Goal: Task Accomplishment & Management: Use online tool/utility

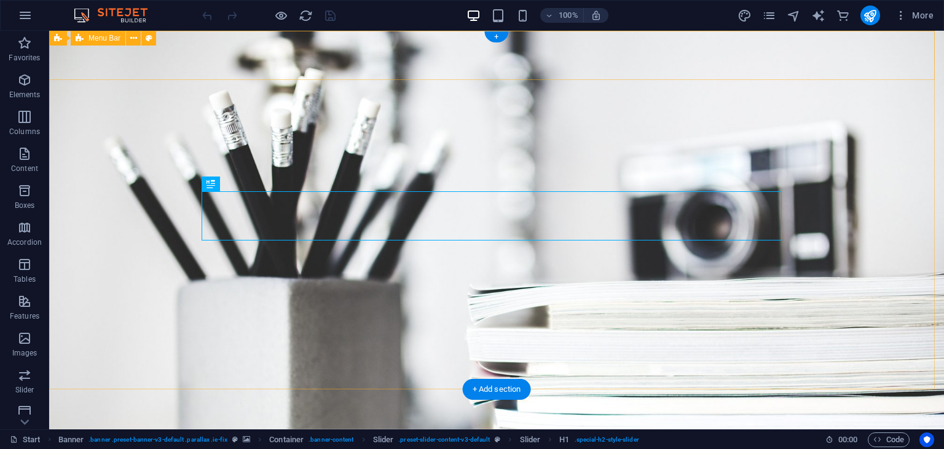
click at [175, 419] on div "Home About Services Portfolio News Contact Menu" at bounding box center [496, 443] width 895 height 49
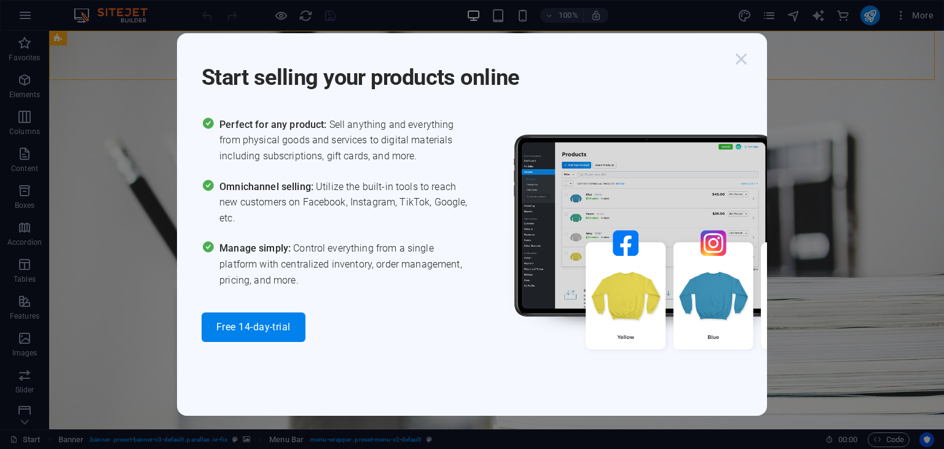
click at [744, 62] on icon "button" at bounding box center [741, 59] width 22 height 22
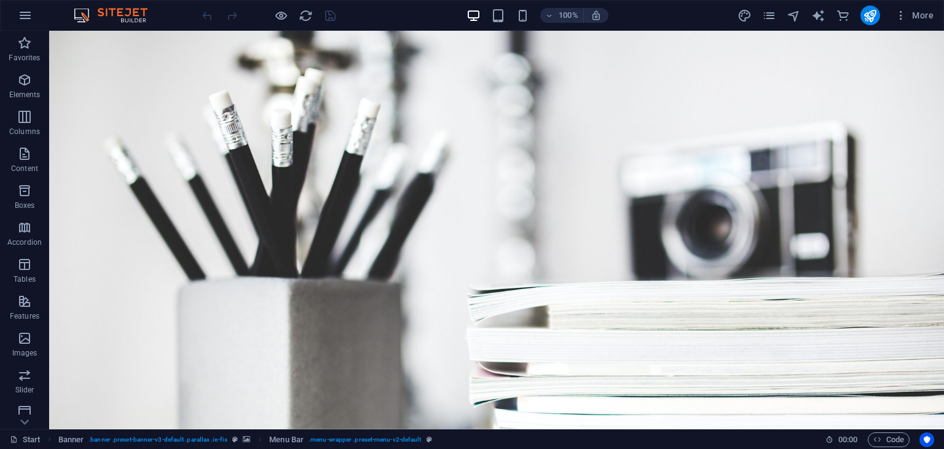
scroll to position [66, 0]
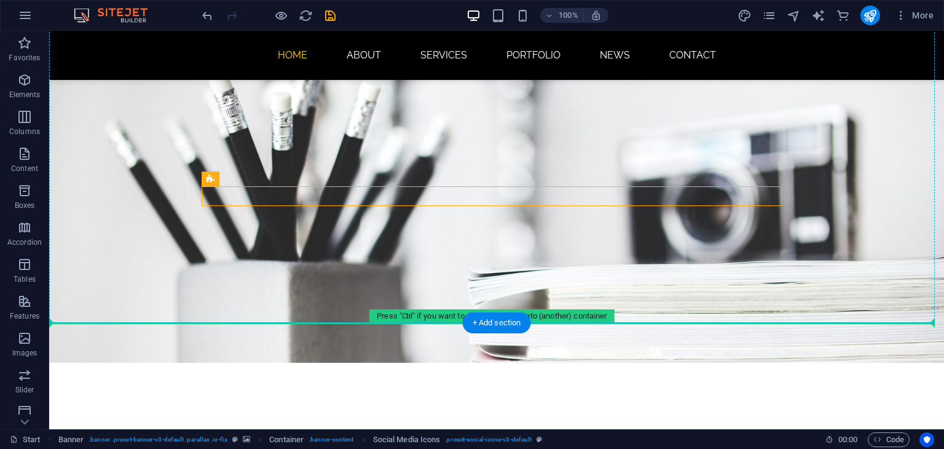
drag, startPoint x: 612, startPoint y: 193, endPoint x: 615, endPoint y: 237, distance: 43.7
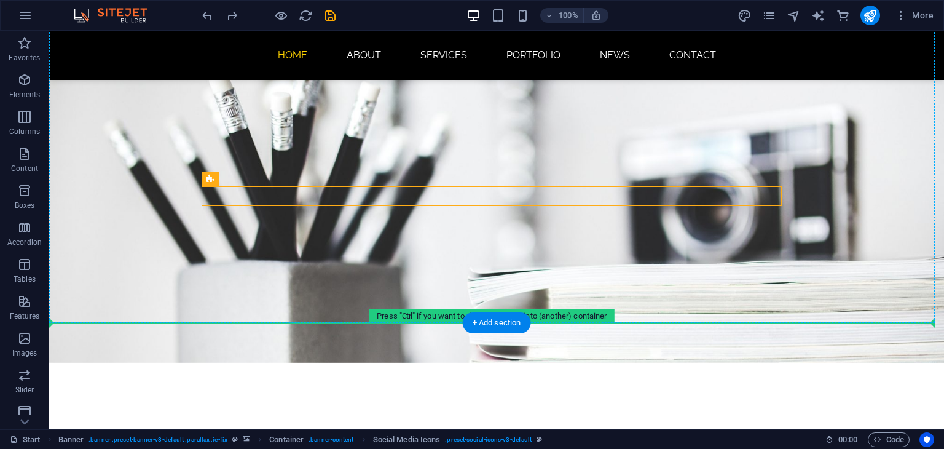
drag, startPoint x: 570, startPoint y: 196, endPoint x: 572, endPoint y: 217, distance: 20.9
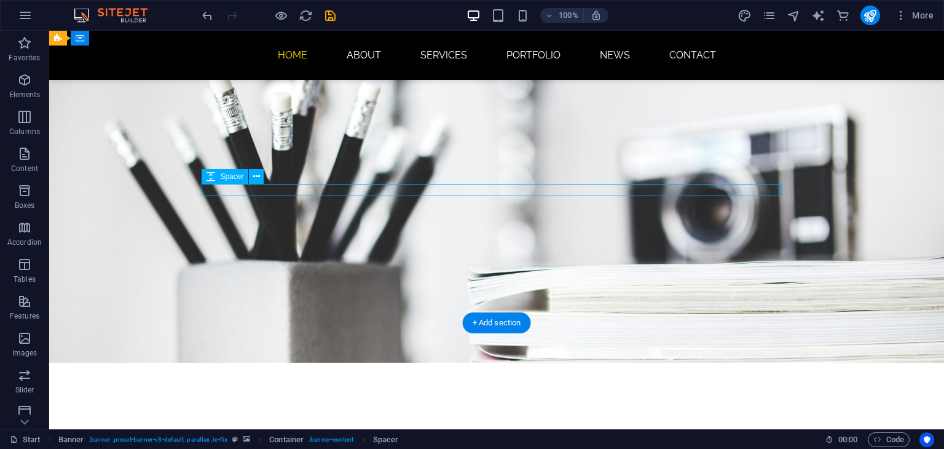
select select "px"
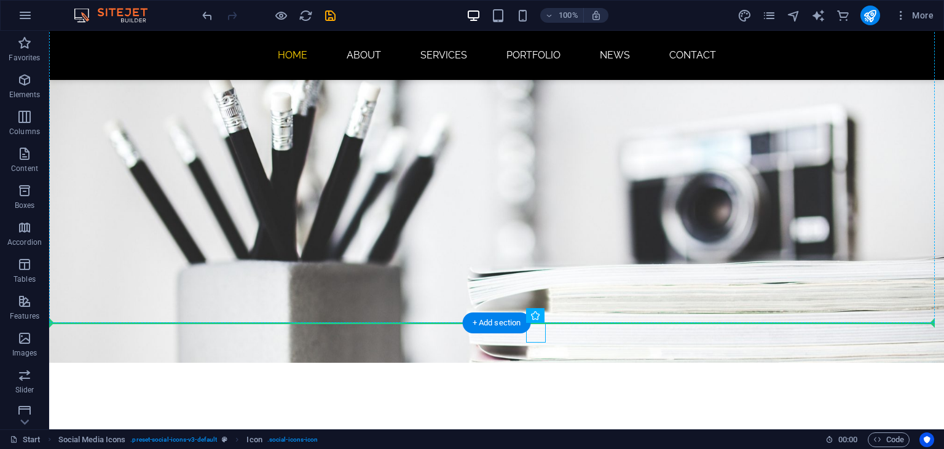
drag, startPoint x: 546, startPoint y: 325, endPoint x: 549, endPoint y: 246, distance: 79.4
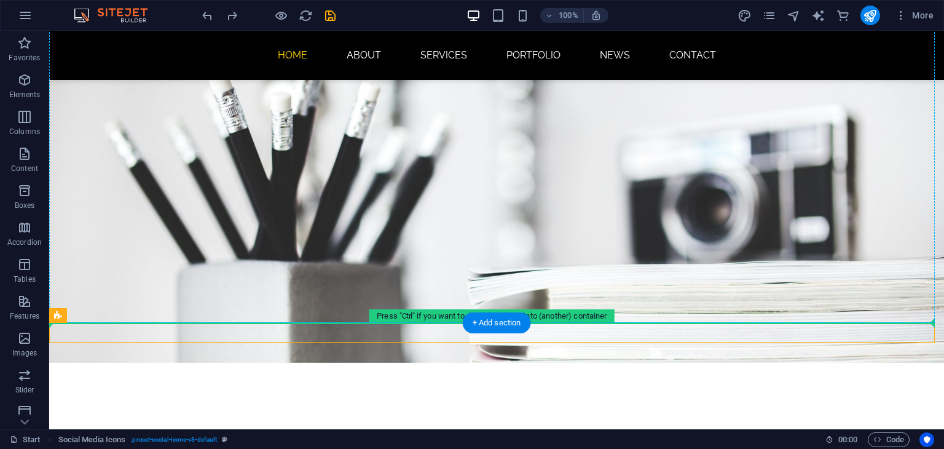
drag, startPoint x: 588, startPoint y: 336, endPoint x: 590, endPoint y: 233, distance: 102.7
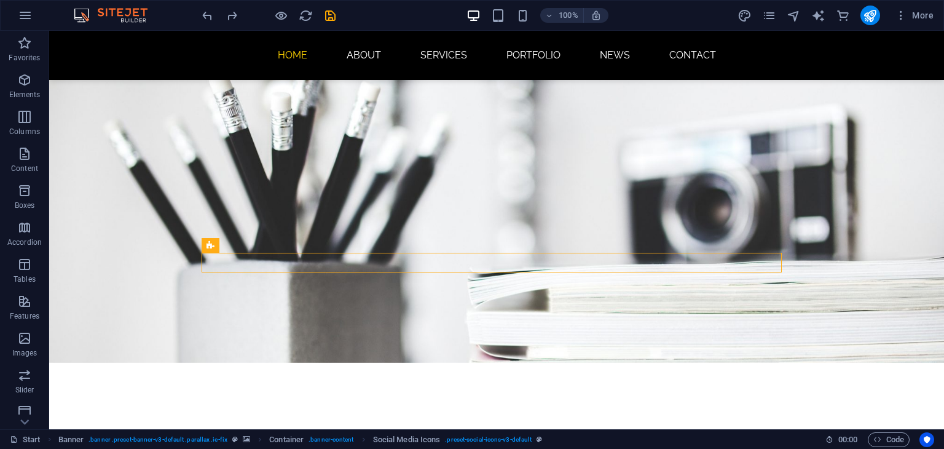
scroll to position [0, 0]
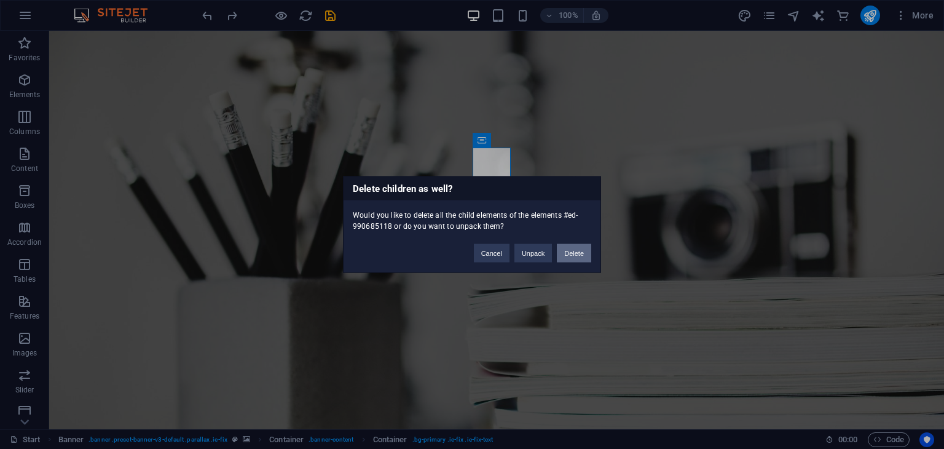
click at [566, 249] on button "Delete" at bounding box center [574, 253] width 34 height 18
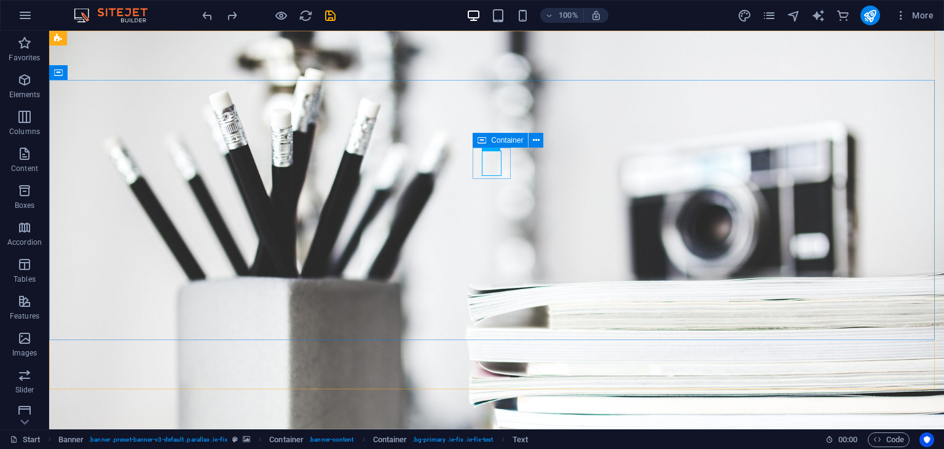
click at [484, 141] on icon at bounding box center [482, 140] width 9 height 15
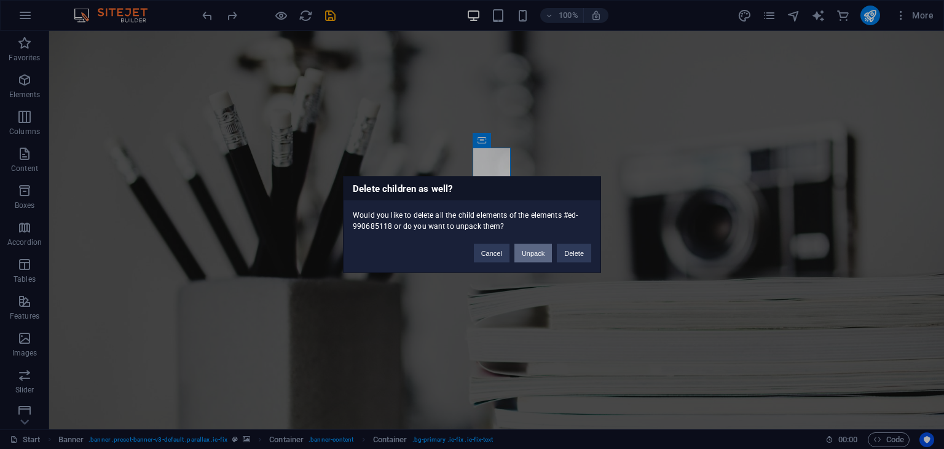
click at [530, 258] on button "Unpack" at bounding box center [532, 253] width 37 height 18
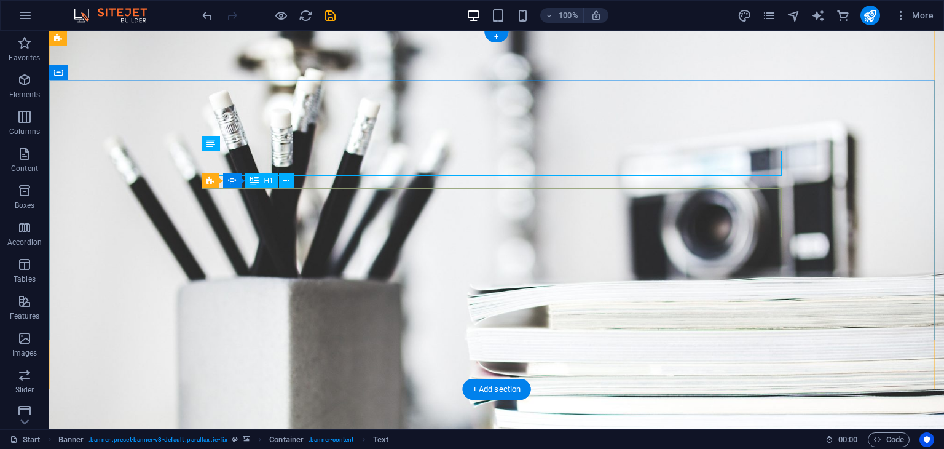
drag, startPoint x: 378, startPoint y: 169, endPoint x: 376, endPoint y: 226, distance: 56.6
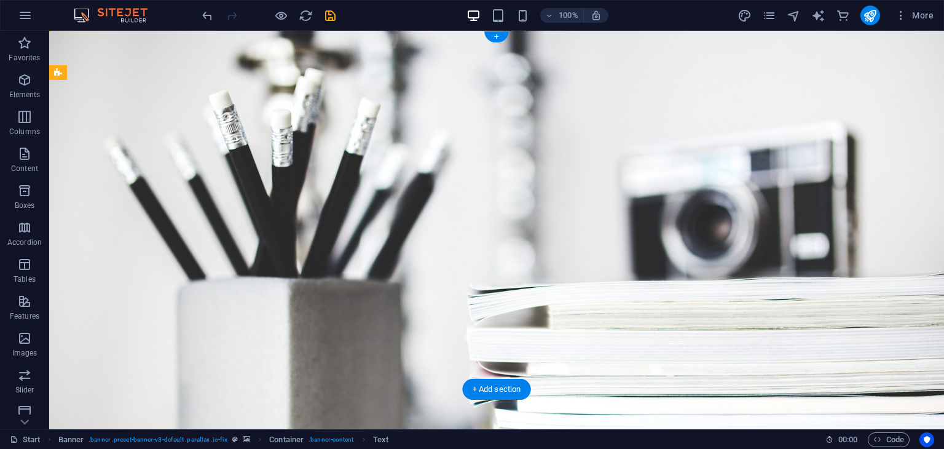
drag, startPoint x: 390, startPoint y: 235, endPoint x: 392, endPoint y: 219, distance: 16.2
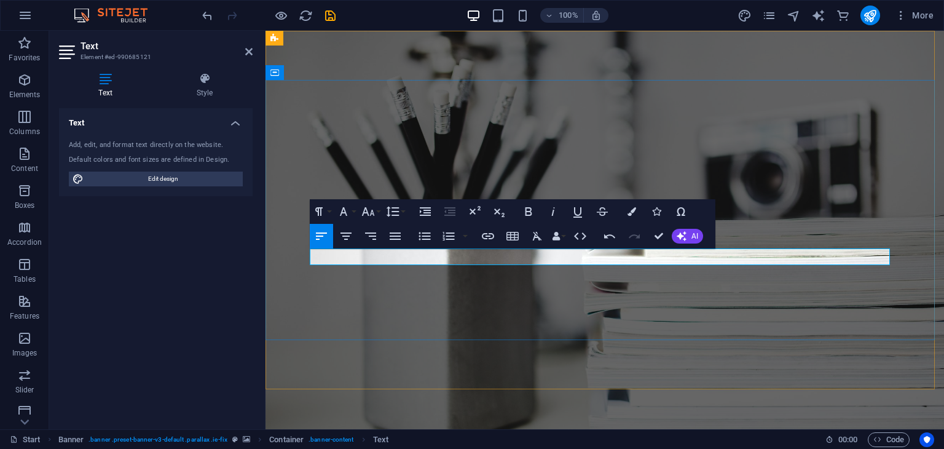
click at [357, 239] on button "Align Center" at bounding box center [345, 236] width 23 height 25
click at [199, 80] on icon at bounding box center [205, 79] width 96 height 12
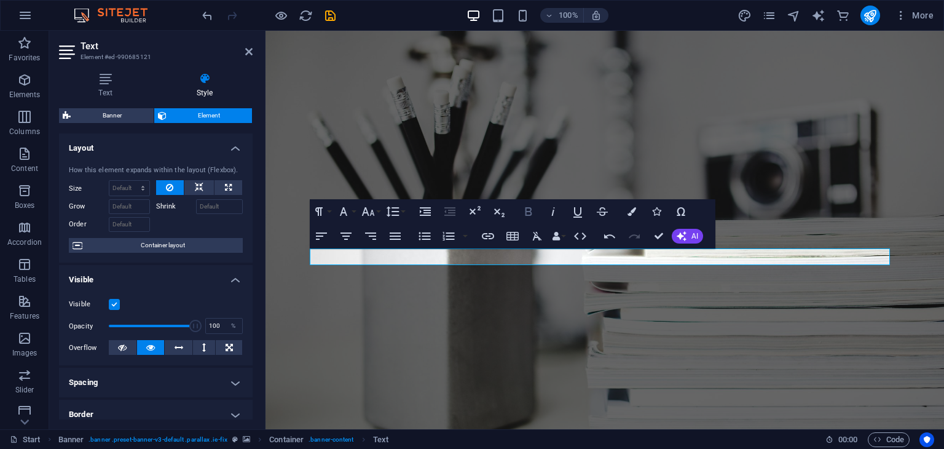
click at [529, 208] on icon "button" at bounding box center [528, 211] width 15 height 15
click at [535, 210] on icon "button" at bounding box center [528, 211] width 15 height 15
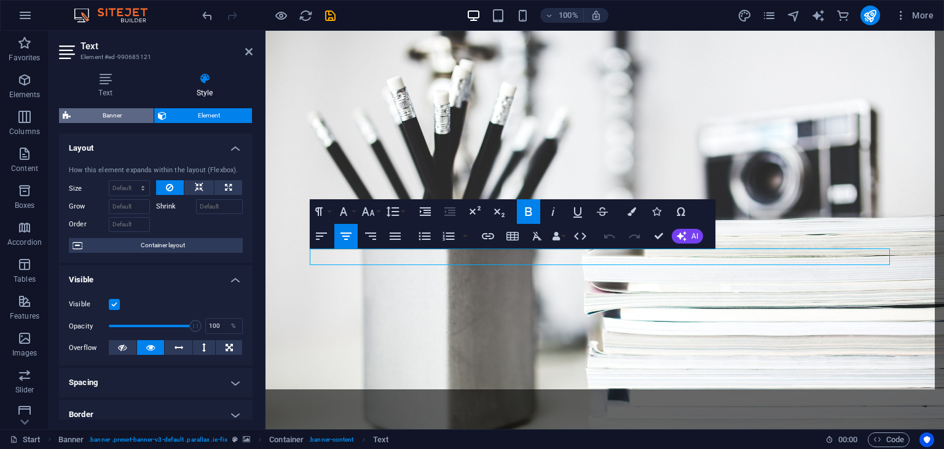
click at [124, 111] on span "Banner" at bounding box center [112, 115] width 76 height 15
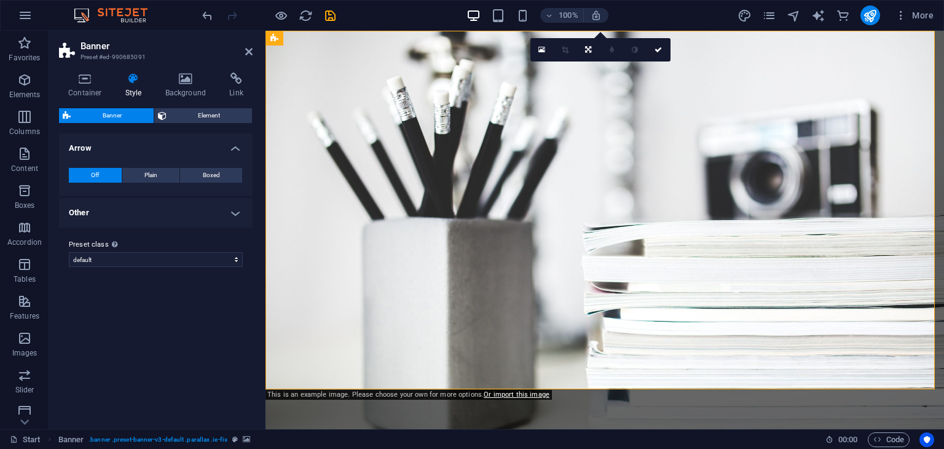
click at [237, 197] on ul "Arrow Off Plain Boxed Color Hover effect None Background Padding 1 px rem % vh …" at bounding box center [156, 180] width 194 height 94
click at [235, 213] on h4 "Other" at bounding box center [156, 212] width 194 height 29
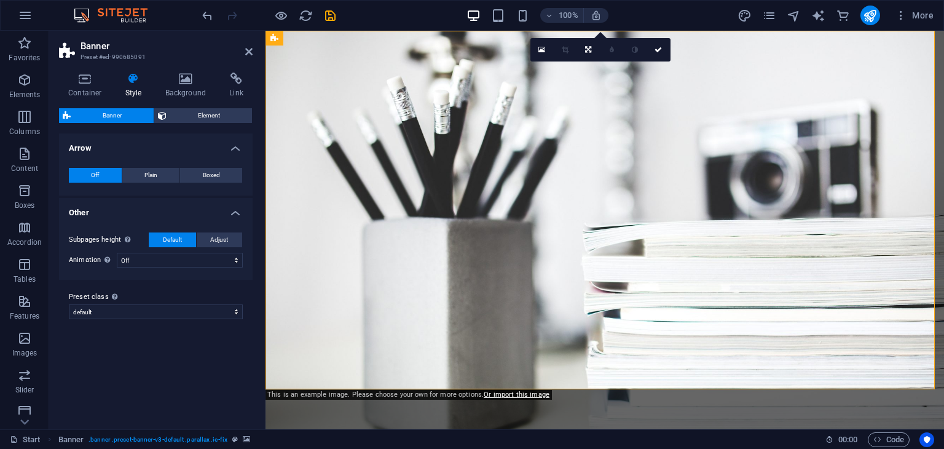
click at [235, 213] on h4 "Other" at bounding box center [156, 209] width 194 height 22
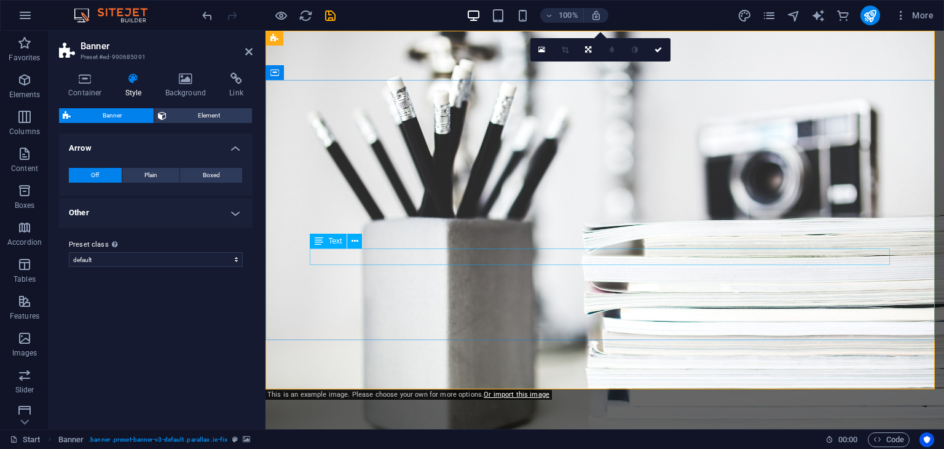
click at [240, 212] on h4 "Other" at bounding box center [156, 212] width 194 height 29
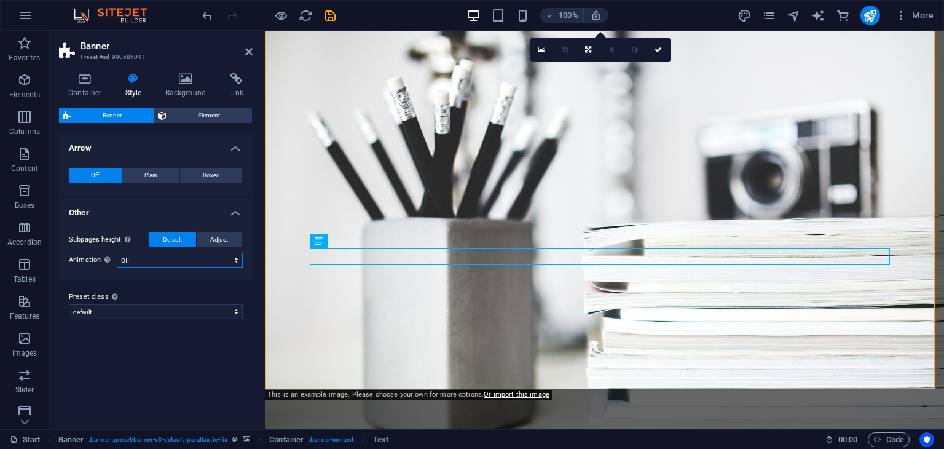
click at [125, 262] on select "Off Zoom: in & out Slide: left to right Slide: up to down" at bounding box center [180, 260] width 126 height 15
select select "zoominout"
click at [117, 253] on select "Off Zoom: in & out Slide: left to right Slide: up to down" at bounding box center [180, 260] width 126 height 15
click at [221, 239] on span "Adjust" at bounding box center [219, 239] width 18 height 15
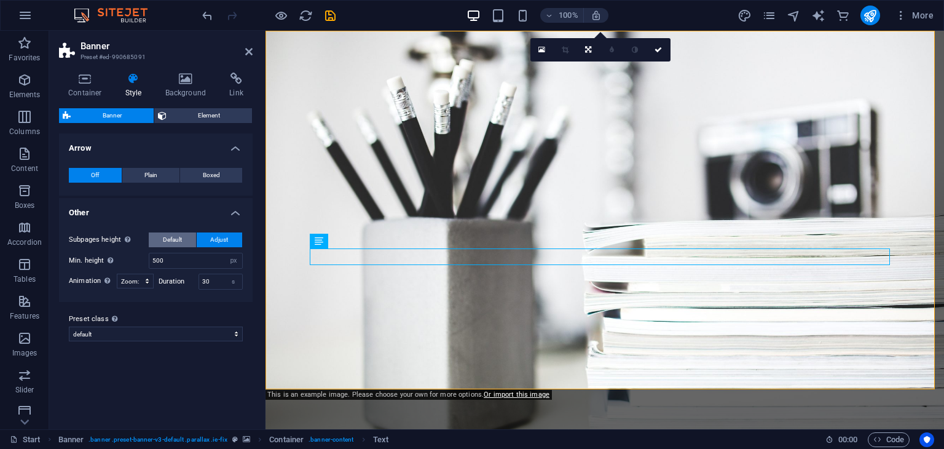
click at [182, 242] on span "Default" at bounding box center [172, 239] width 19 height 15
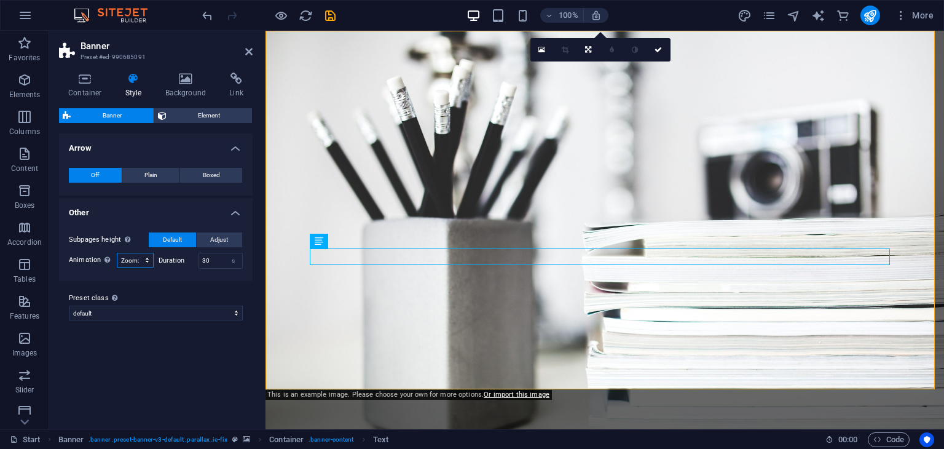
click at [133, 263] on select "Off Zoom: in & out Slide: left to right Slide: up to down" at bounding box center [135, 260] width 37 height 15
click at [117, 253] on select "Off Zoom: in & out Slide: left to right Slide: up to down" at bounding box center [135, 260] width 37 height 15
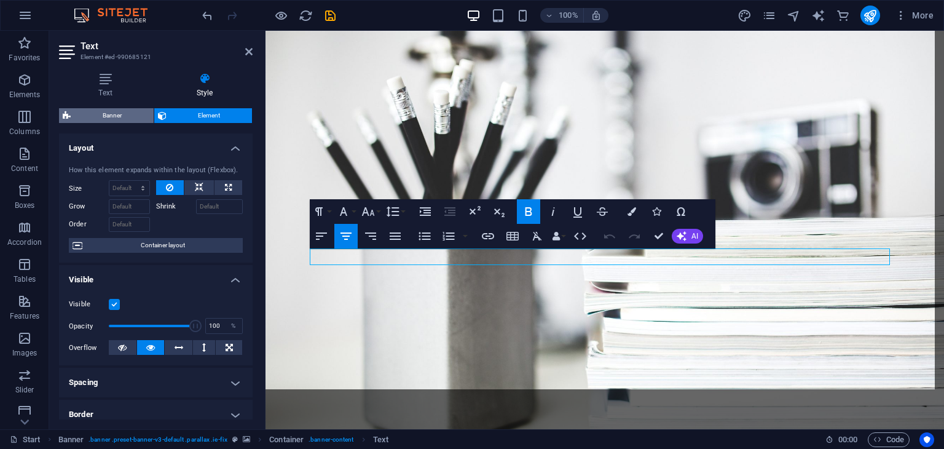
click at [134, 114] on span "Banner" at bounding box center [112, 115] width 76 height 15
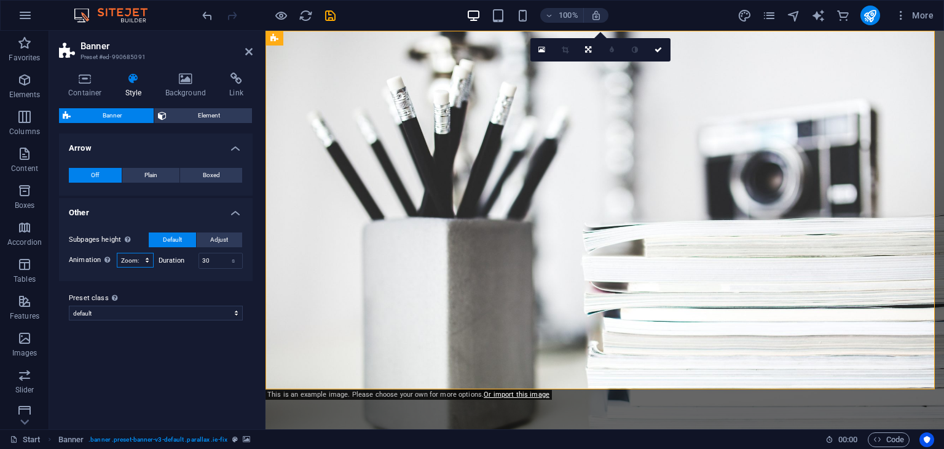
click at [140, 260] on select "Off Zoom: in & out Slide: left to right Slide: up to down" at bounding box center [135, 260] width 37 height 15
select select "none_default"
click at [117, 253] on select "Off Zoom: in & out Slide: left to right Slide: up to down" at bounding box center [135, 260] width 37 height 15
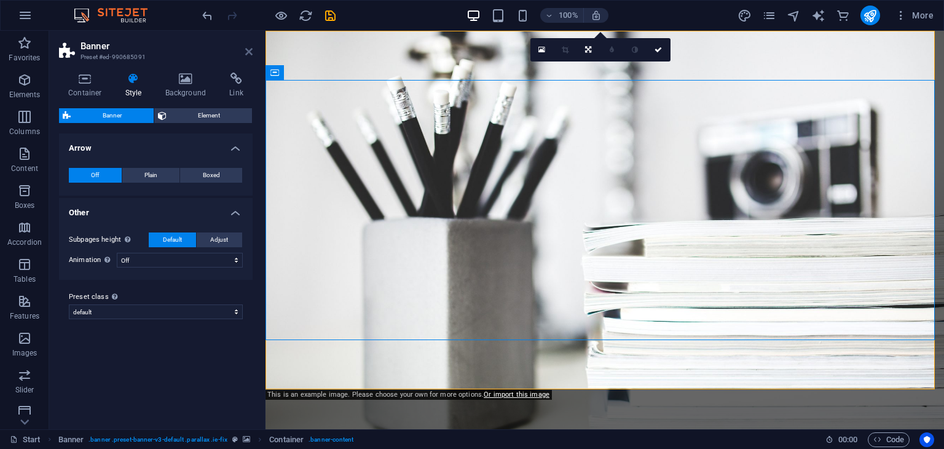
click at [248, 51] on icon at bounding box center [248, 52] width 7 height 10
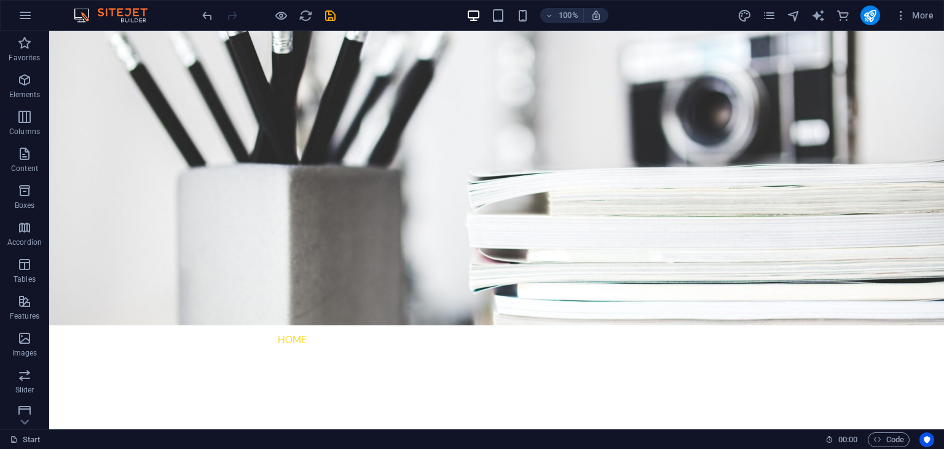
scroll to position [37, 0]
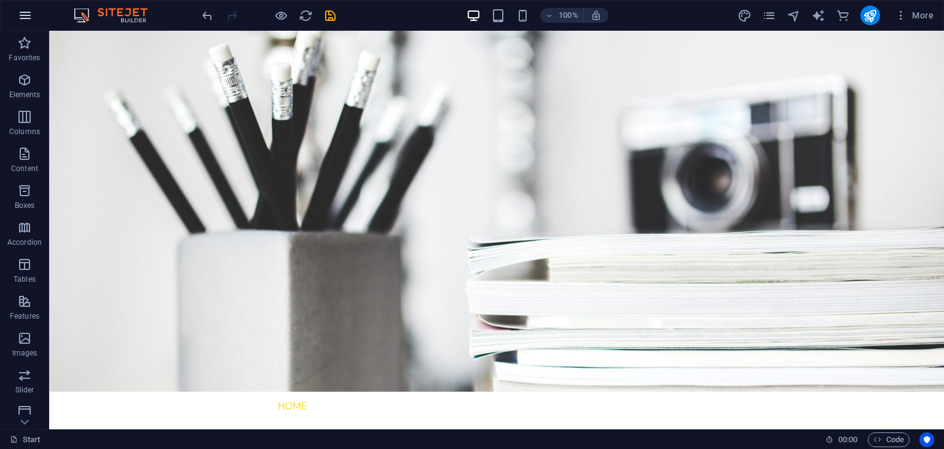
click at [25, 12] on icon "button" at bounding box center [25, 15] width 15 height 15
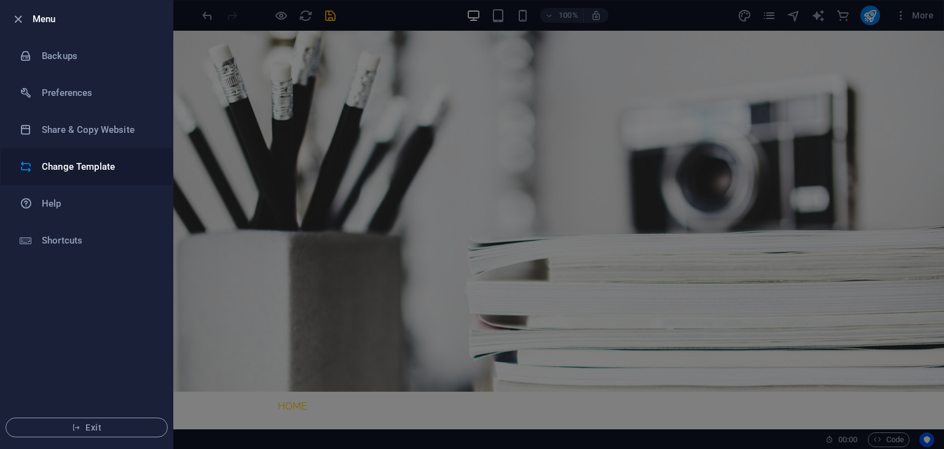
click at [98, 165] on h6 "Change Template" at bounding box center [99, 166] width 114 height 15
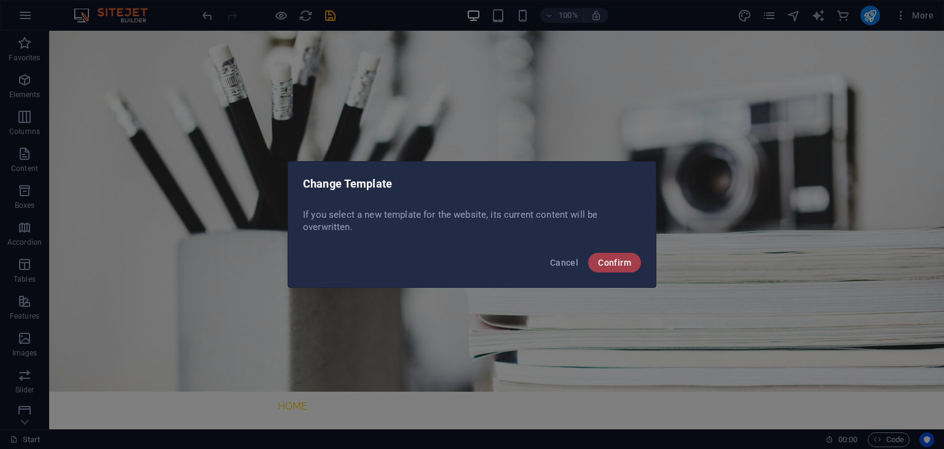
click at [626, 265] on span "Confirm" at bounding box center [614, 263] width 33 height 10
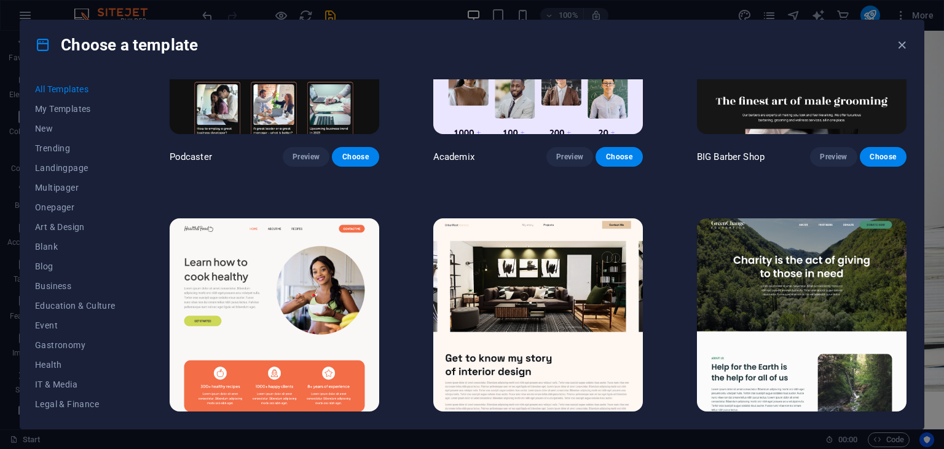
scroll to position [1492, 0]
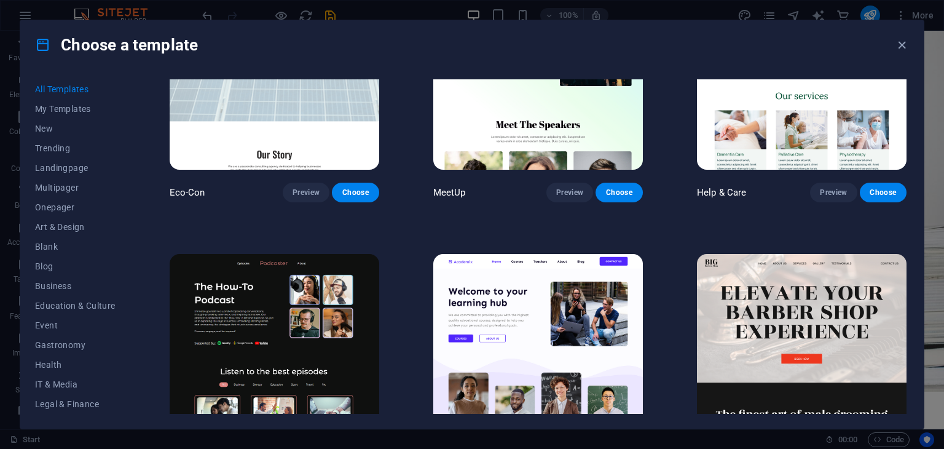
drag, startPoint x: 128, startPoint y: 221, endPoint x: 128, endPoint y: 309, distance: 87.9
click at [128, 309] on div "All Templates My Templates New Trending Landingpage Multipager Onepager Art & D…" at bounding box center [82, 246] width 95 height 334
click at [52, 409] on button "Wireframe" at bounding box center [75, 404] width 81 height 20
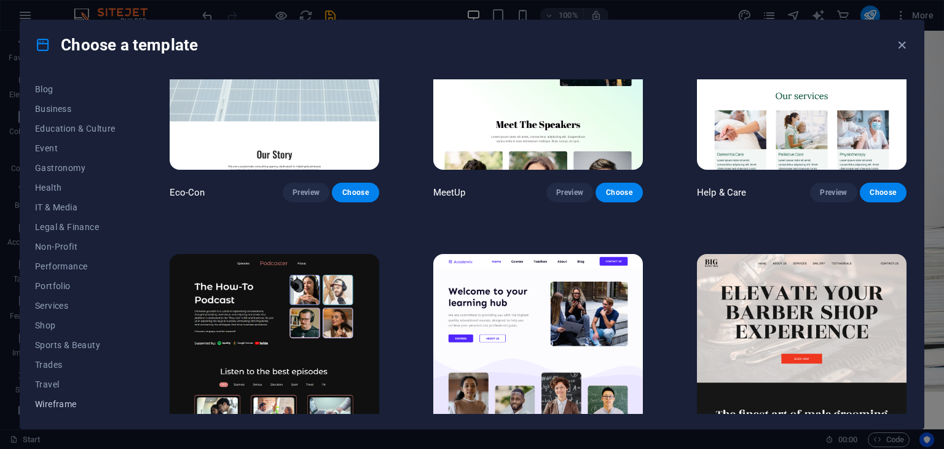
scroll to position [0, 0]
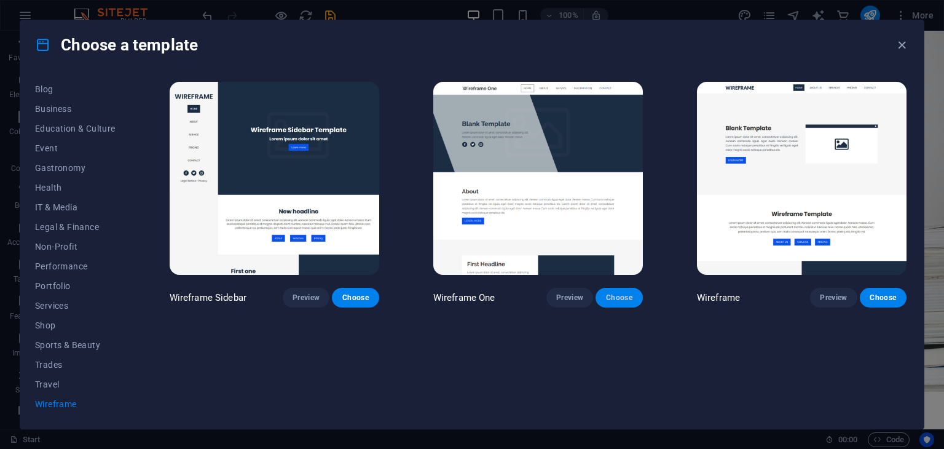
click at [618, 298] on span "Choose" at bounding box center [618, 298] width 27 height 10
checkbox input "false"
